Goal: Task Accomplishment & Management: Complete application form

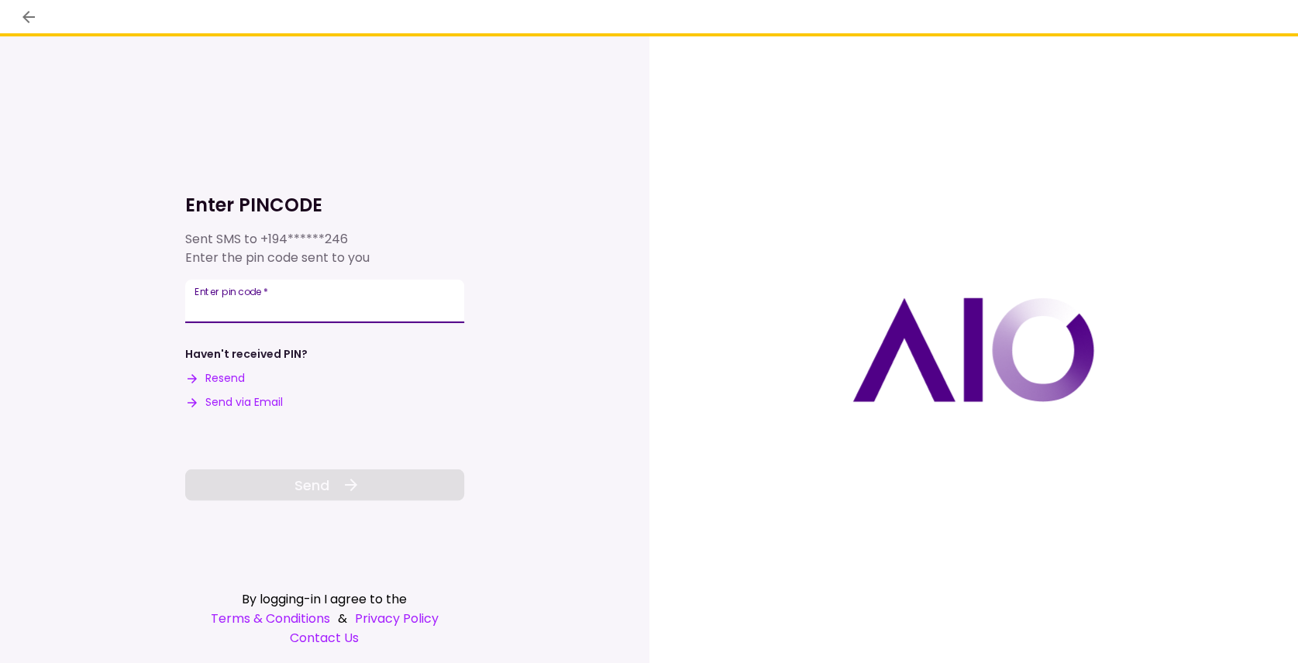
click at [250, 304] on input "Enter pin code   *" at bounding box center [324, 301] width 279 height 43
type input "******"
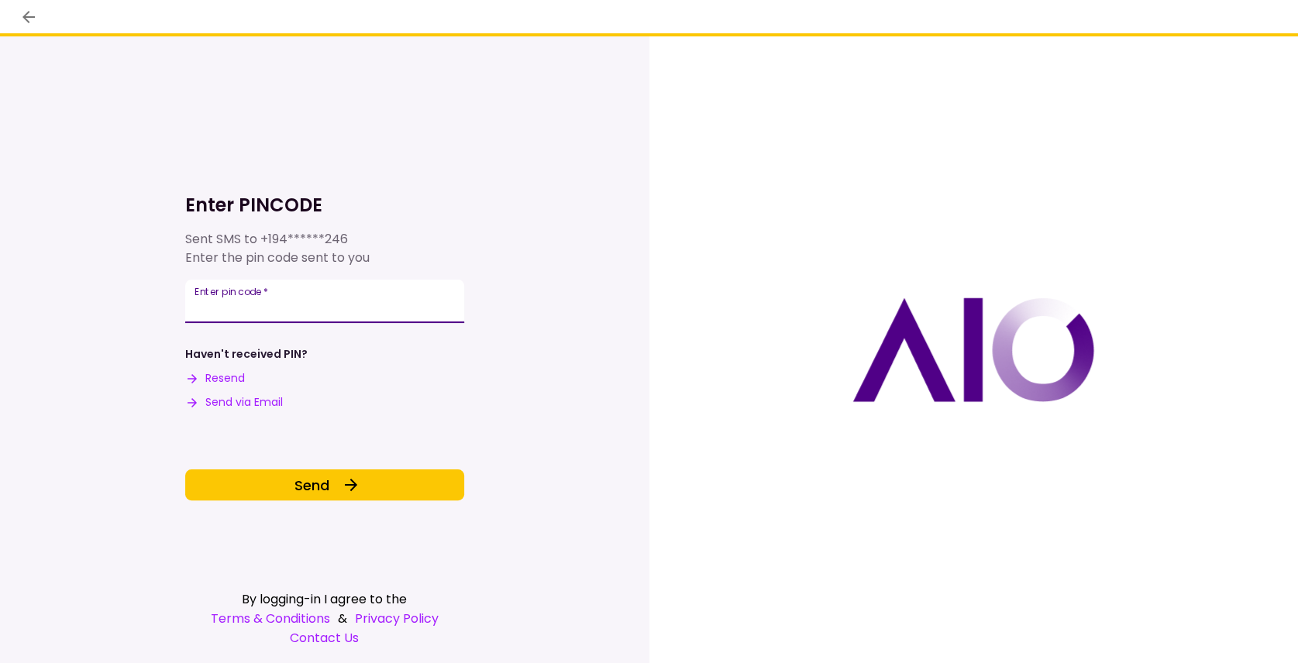
drag, startPoint x: 317, startPoint y: 491, endPoint x: 231, endPoint y: 440, distance: 100.1
click at [315, 491] on span "Send" at bounding box center [311, 485] width 35 height 21
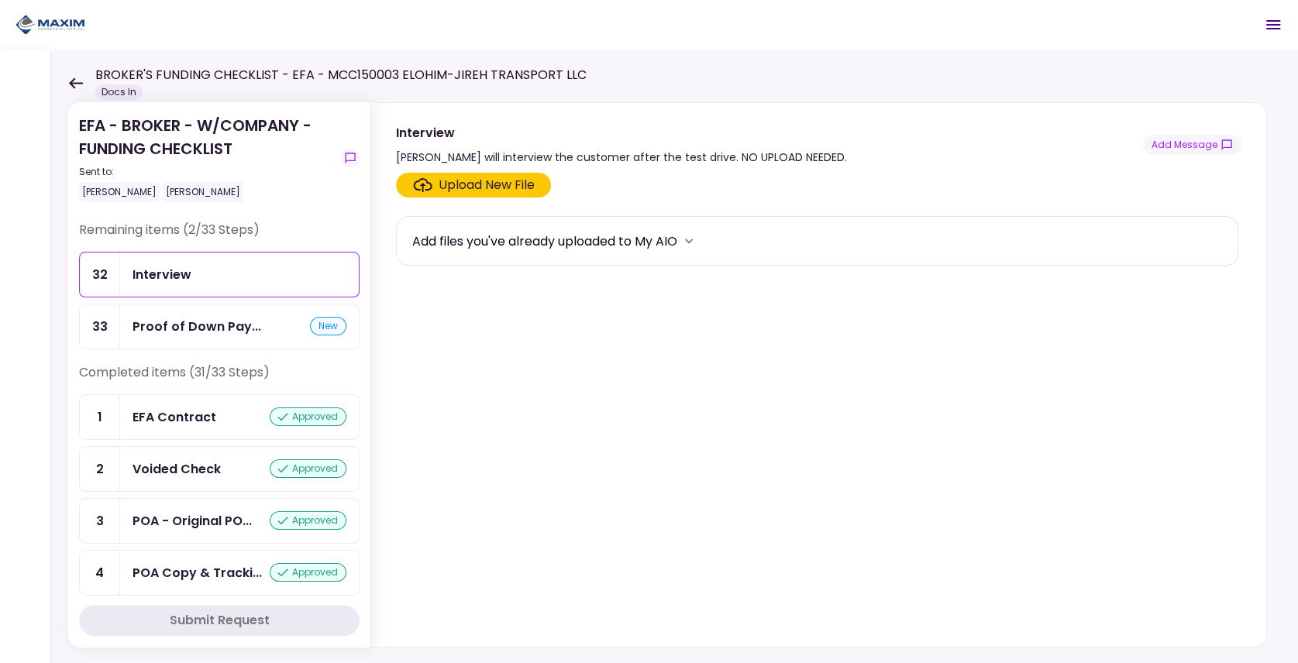
click at [225, 323] on div "Proof of Down Pay..." at bounding box center [196, 326] width 129 height 19
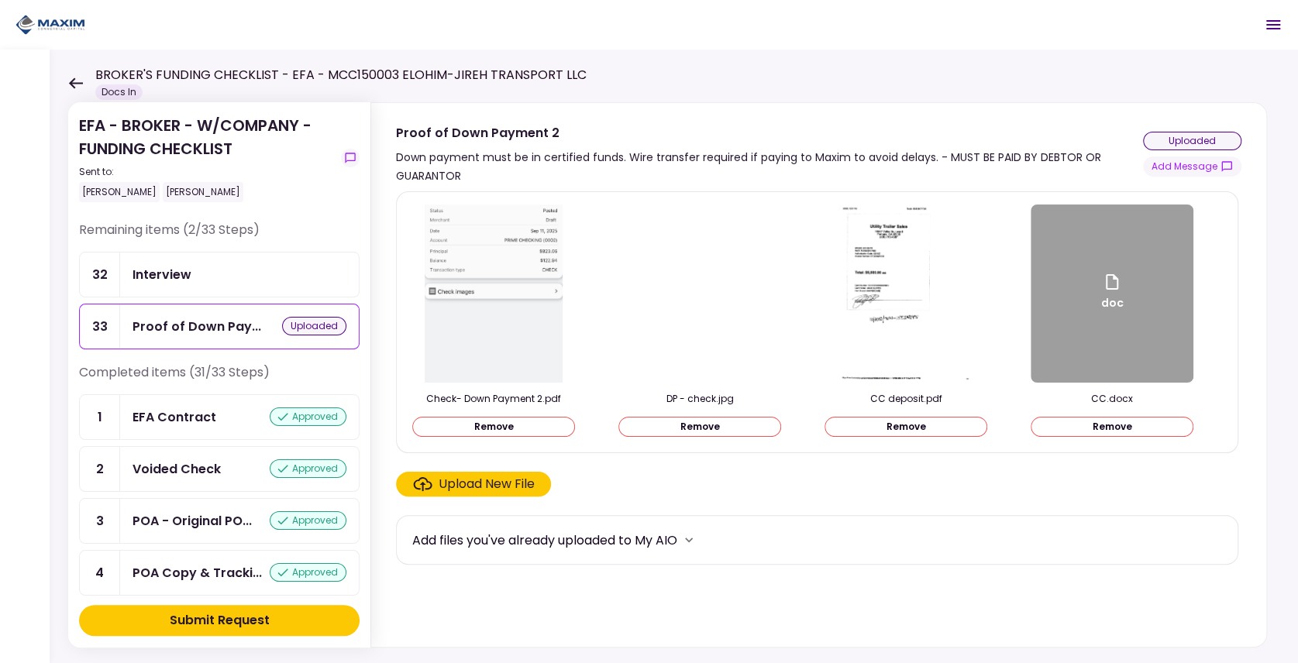
click at [228, 614] on div "Submit Request" at bounding box center [220, 620] width 100 height 19
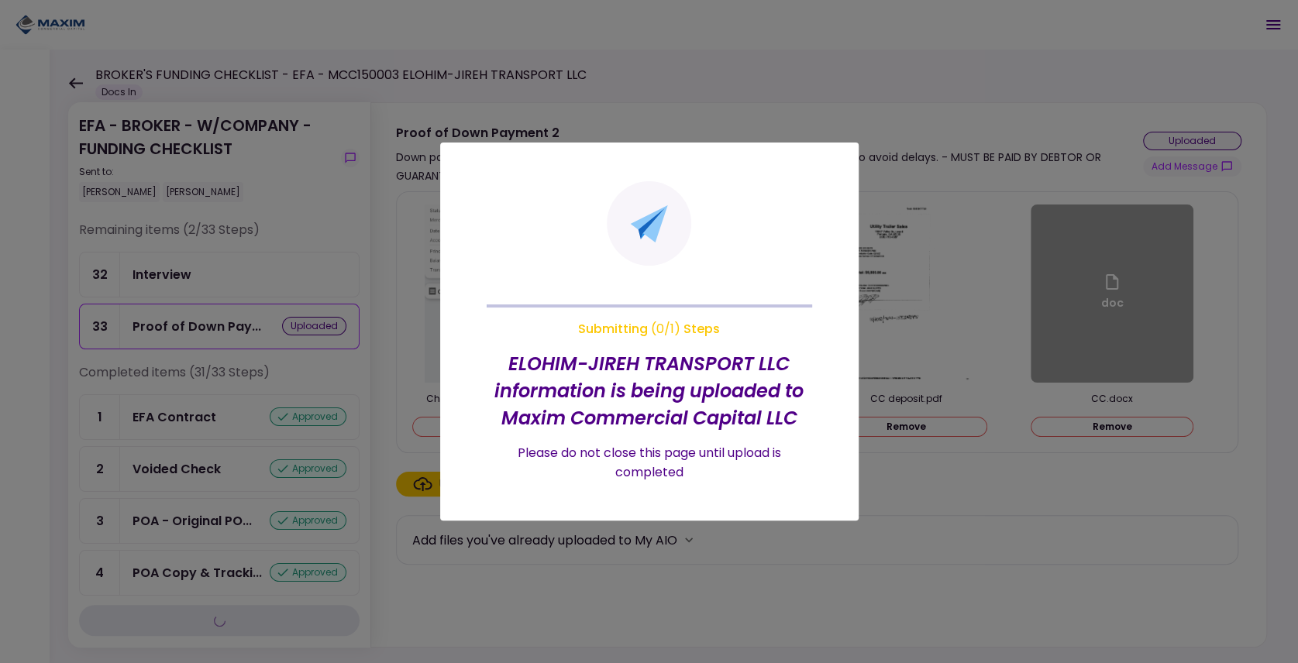
click at [696, 232] on section "Submitting ( 0 / 1 ) Steps ELOHIM-JIREH TRANSPORT LLC information is being uplo…" at bounding box center [649, 331] width 325 height 301
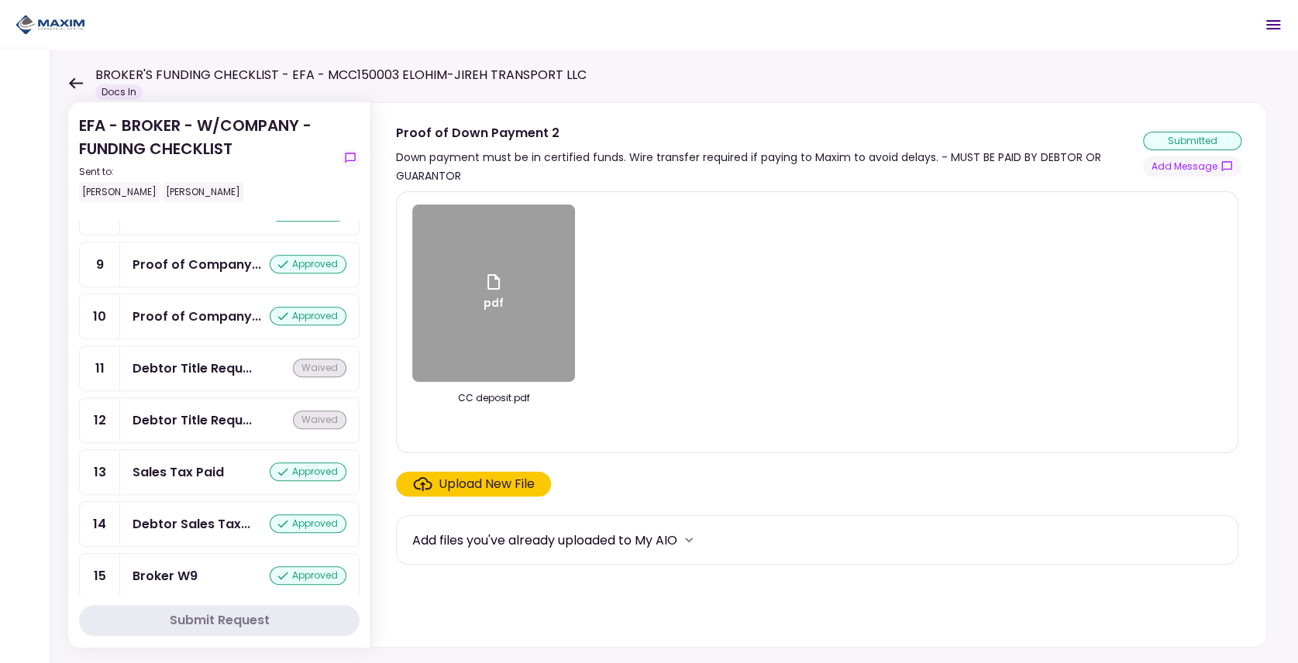
scroll to position [253, 0]
